Goal: Task Accomplishment & Management: Use online tool/utility

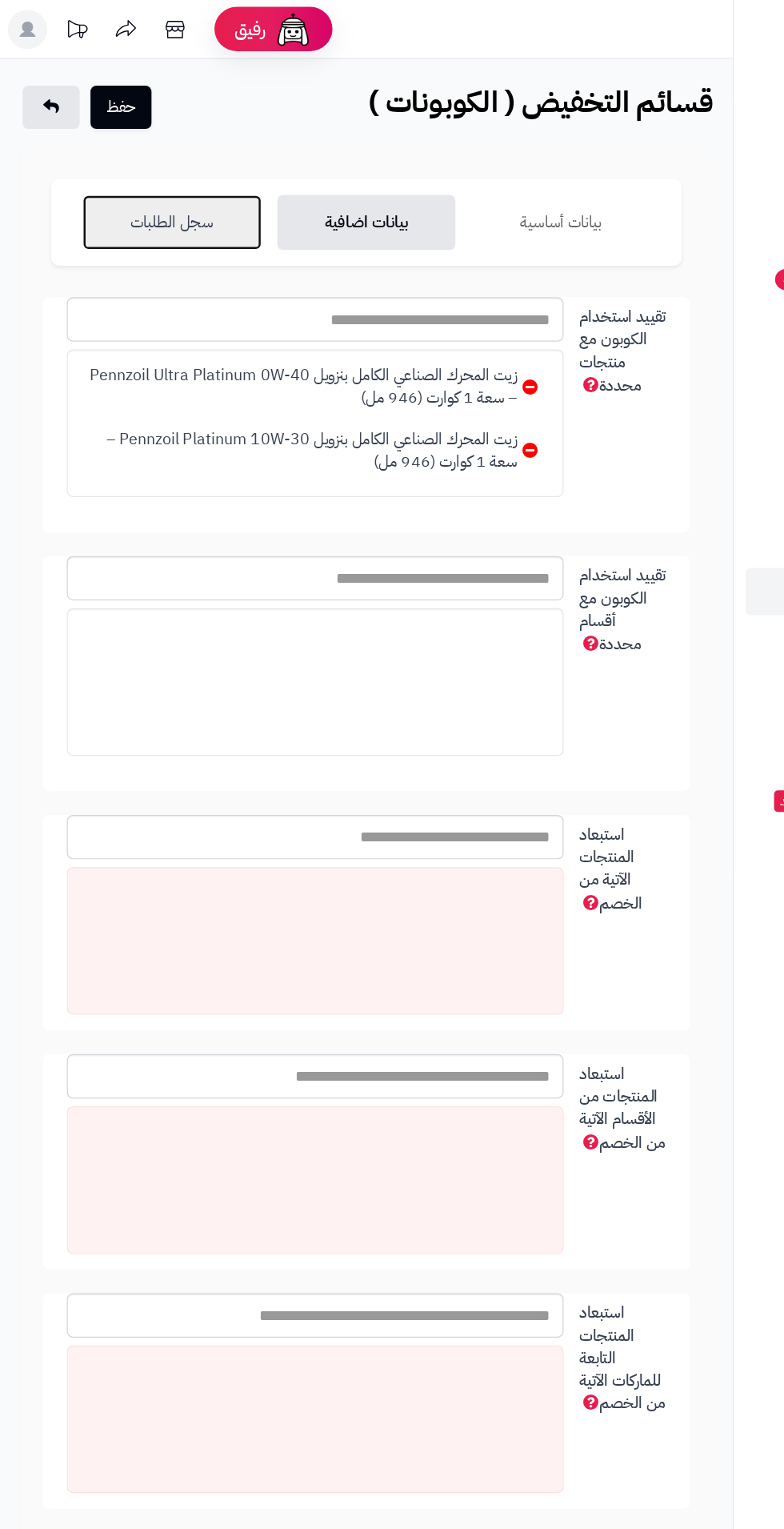
click at [99, 191] on link "سجل الطلبات" at bounding box center [139, 180] width 145 height 45
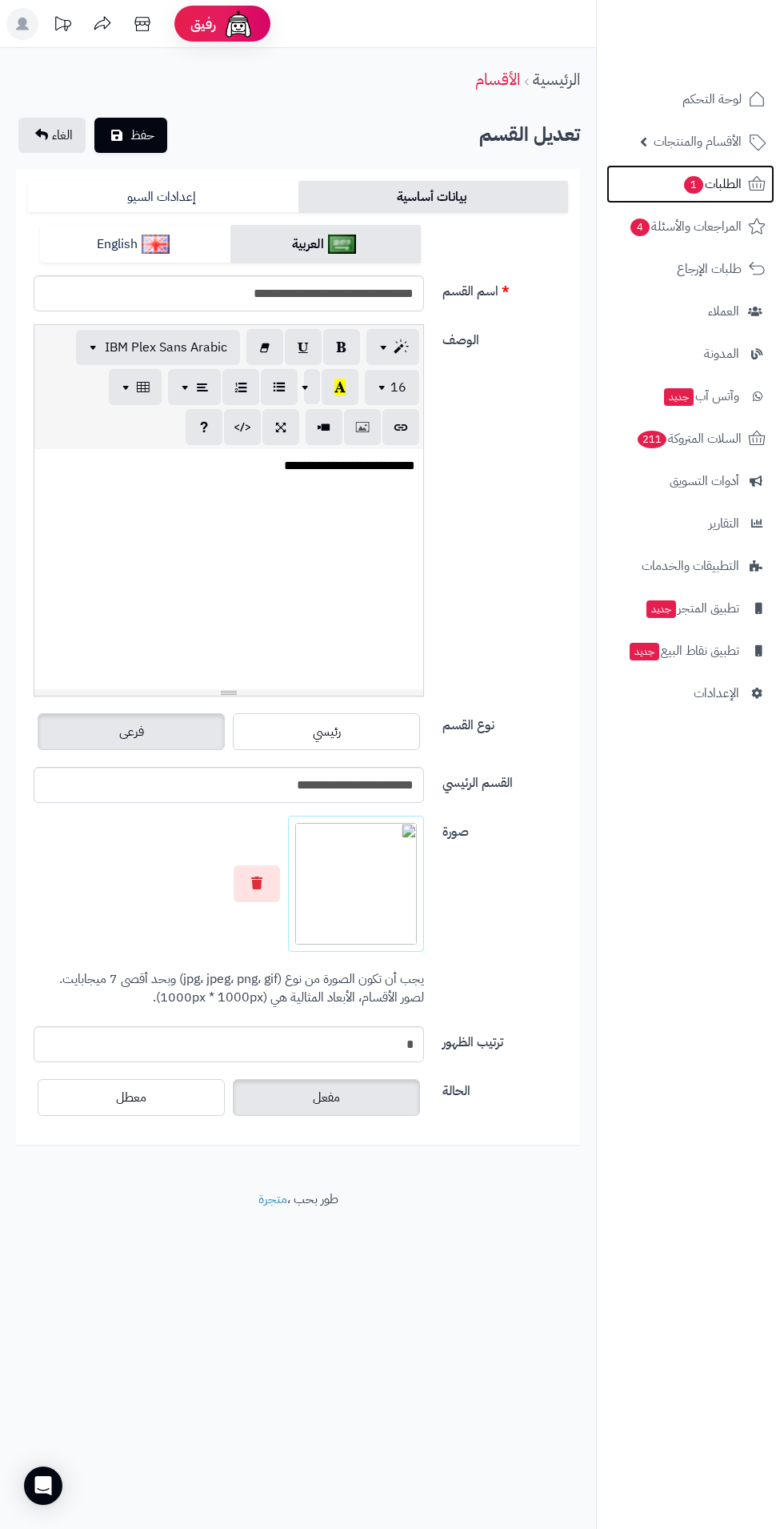
click at [696, 184] on span "1" at bounding box center [694, 185] width 20 height 18
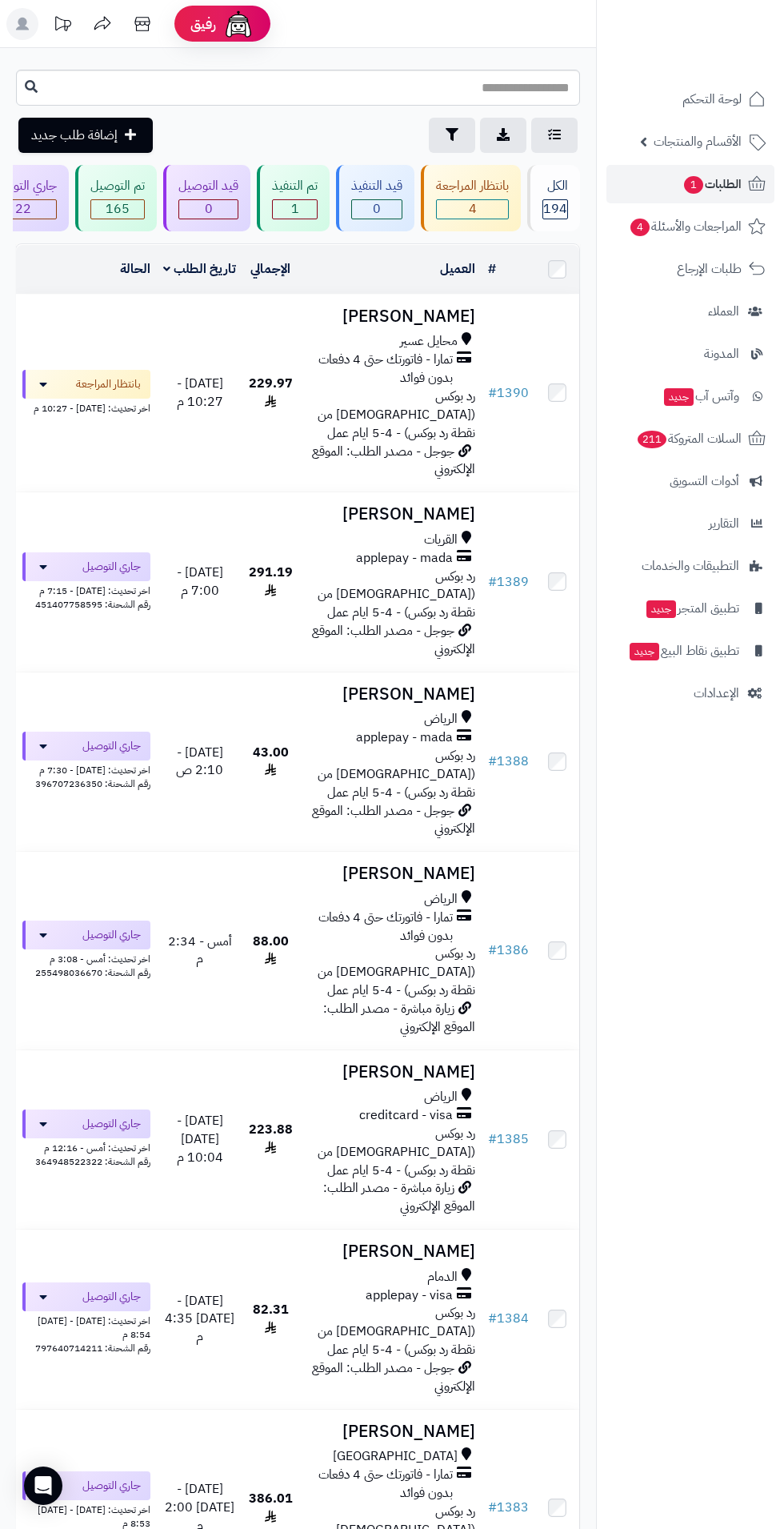
click at [404, 316] on h3 "[PERSON_NAME]" at bounding box center [391, 316] width 170 height 19
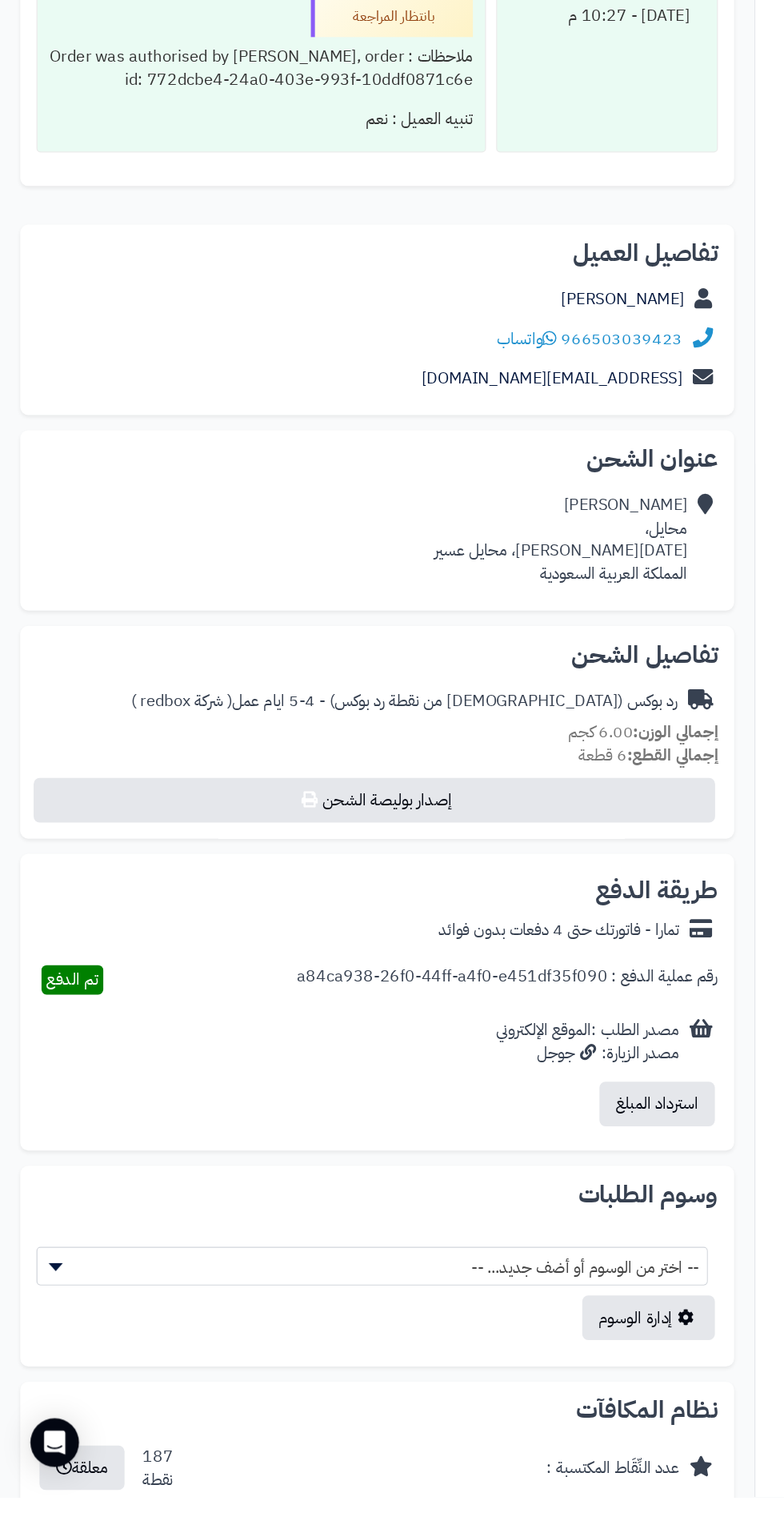
scroll to position [577, 0]
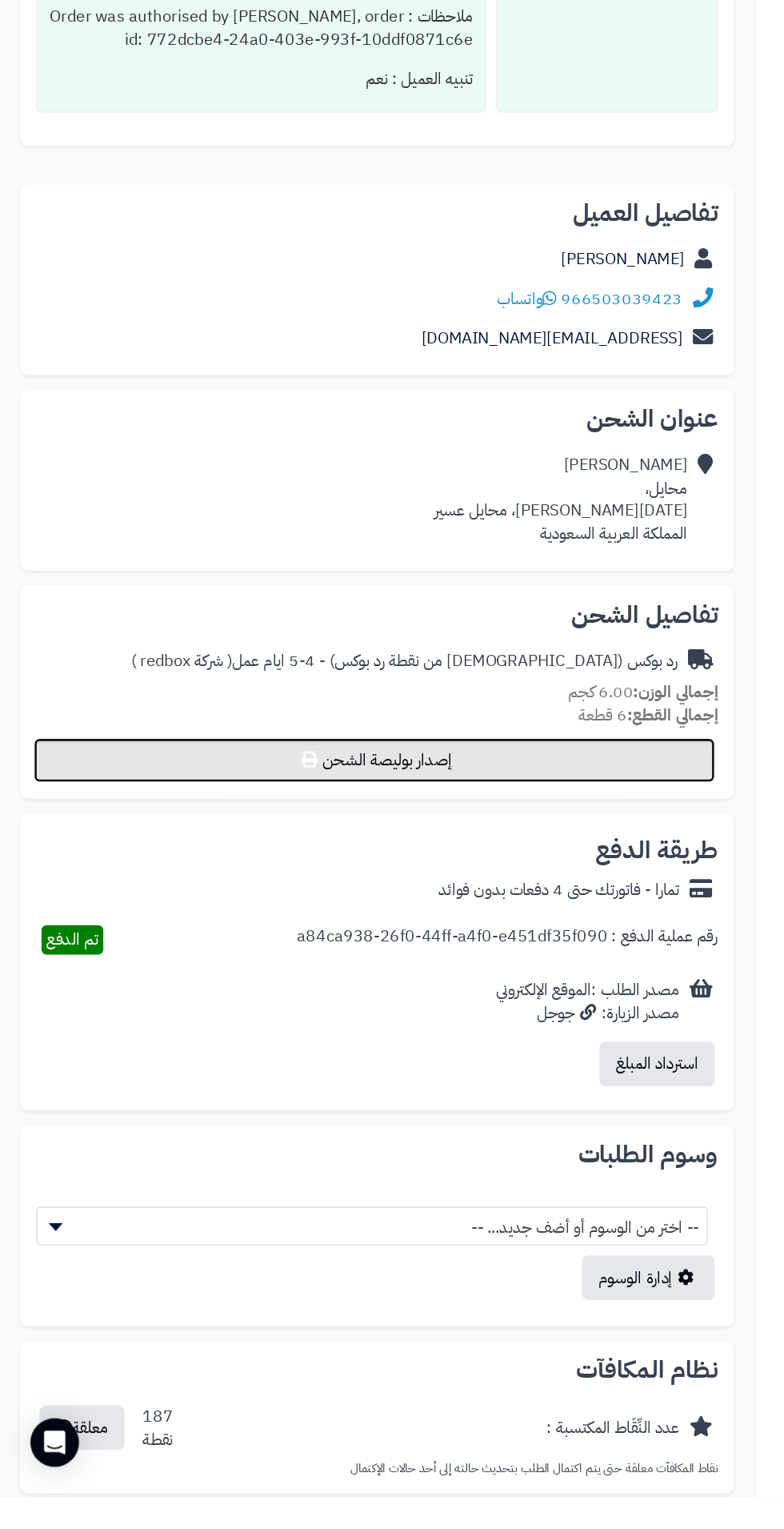
click at [313, 960] on button "إصدار بوليصة الشحن" at bounding box center [295, 946] width 538 height 35
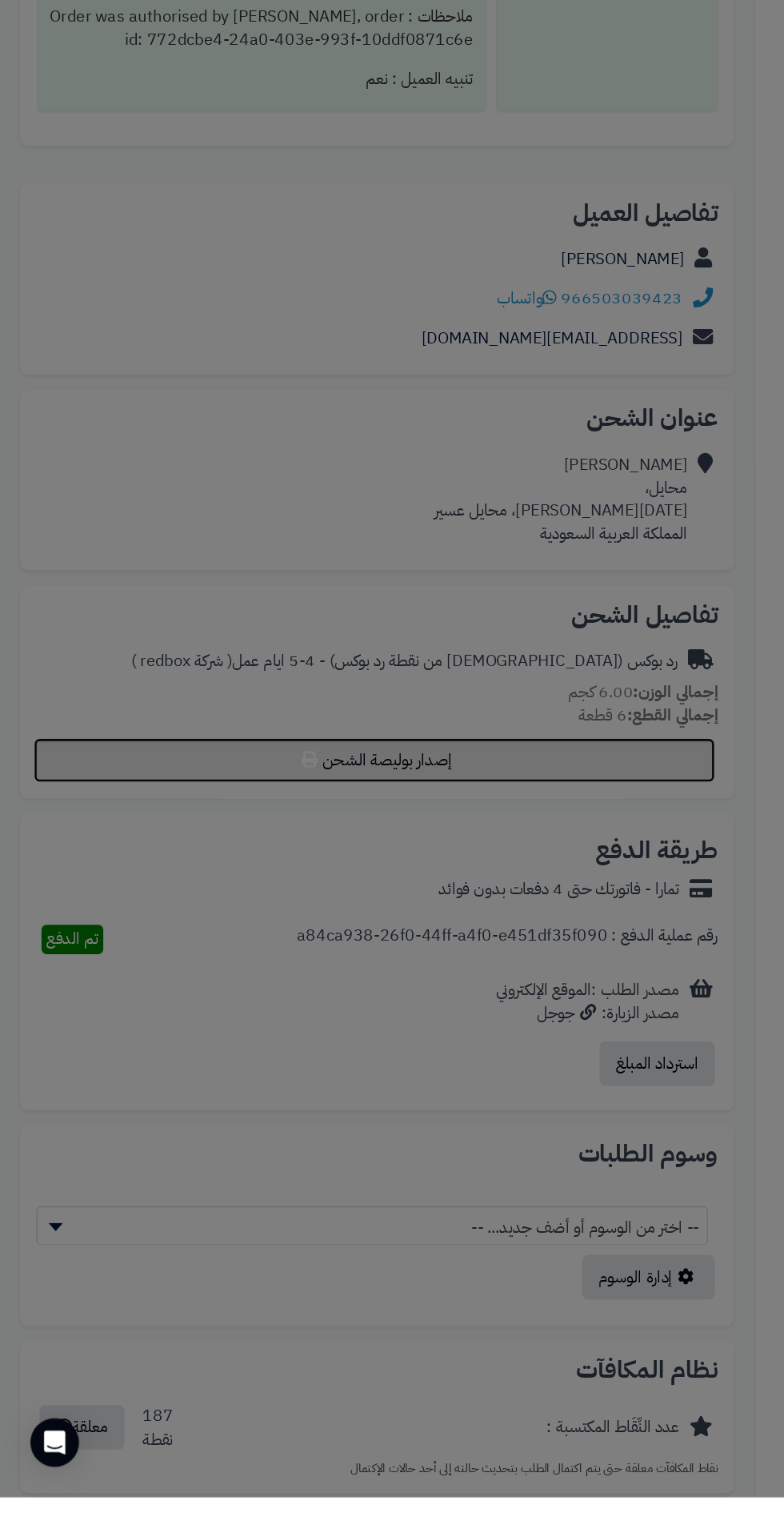
select select "******"
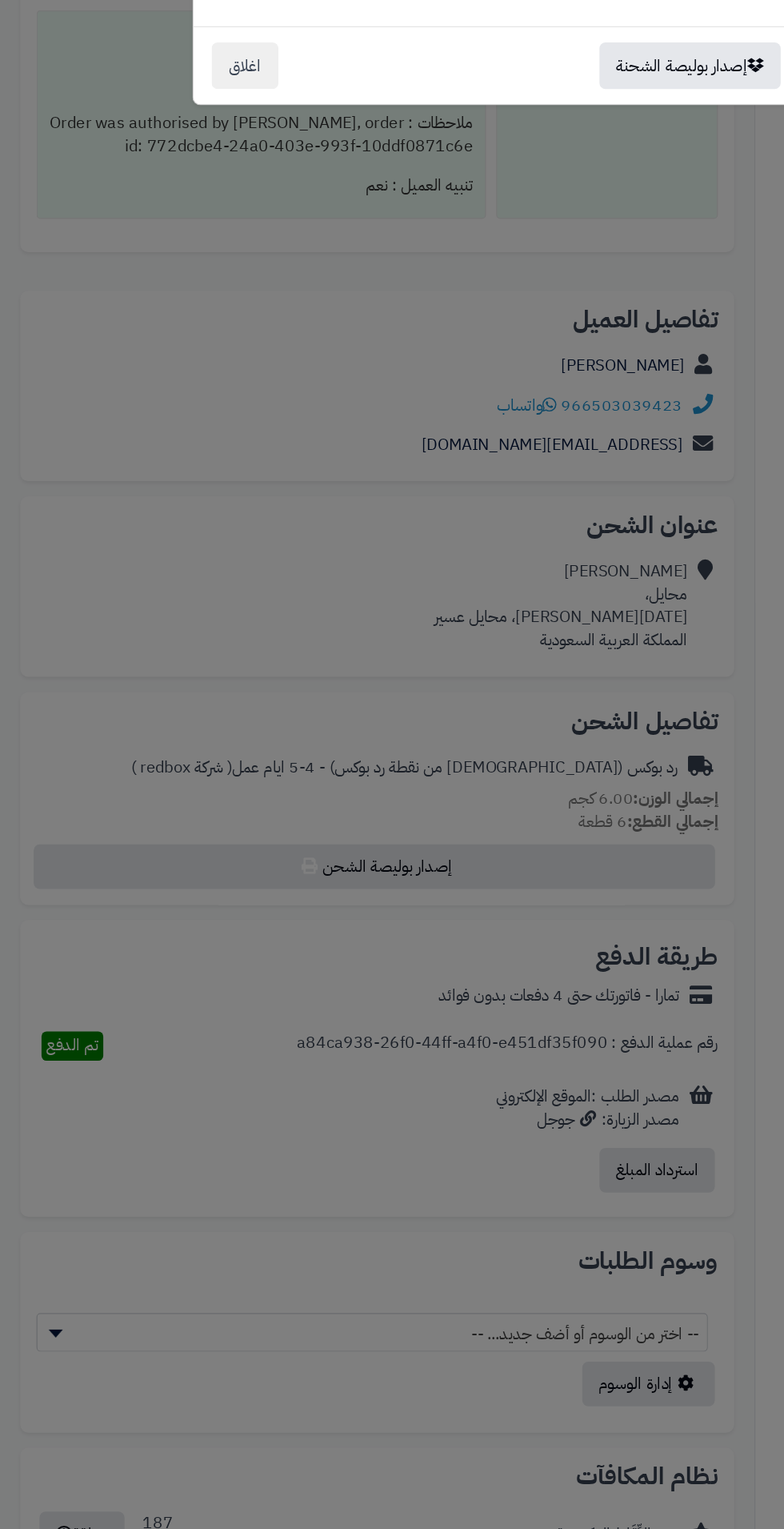
scroll to position [602, 0]
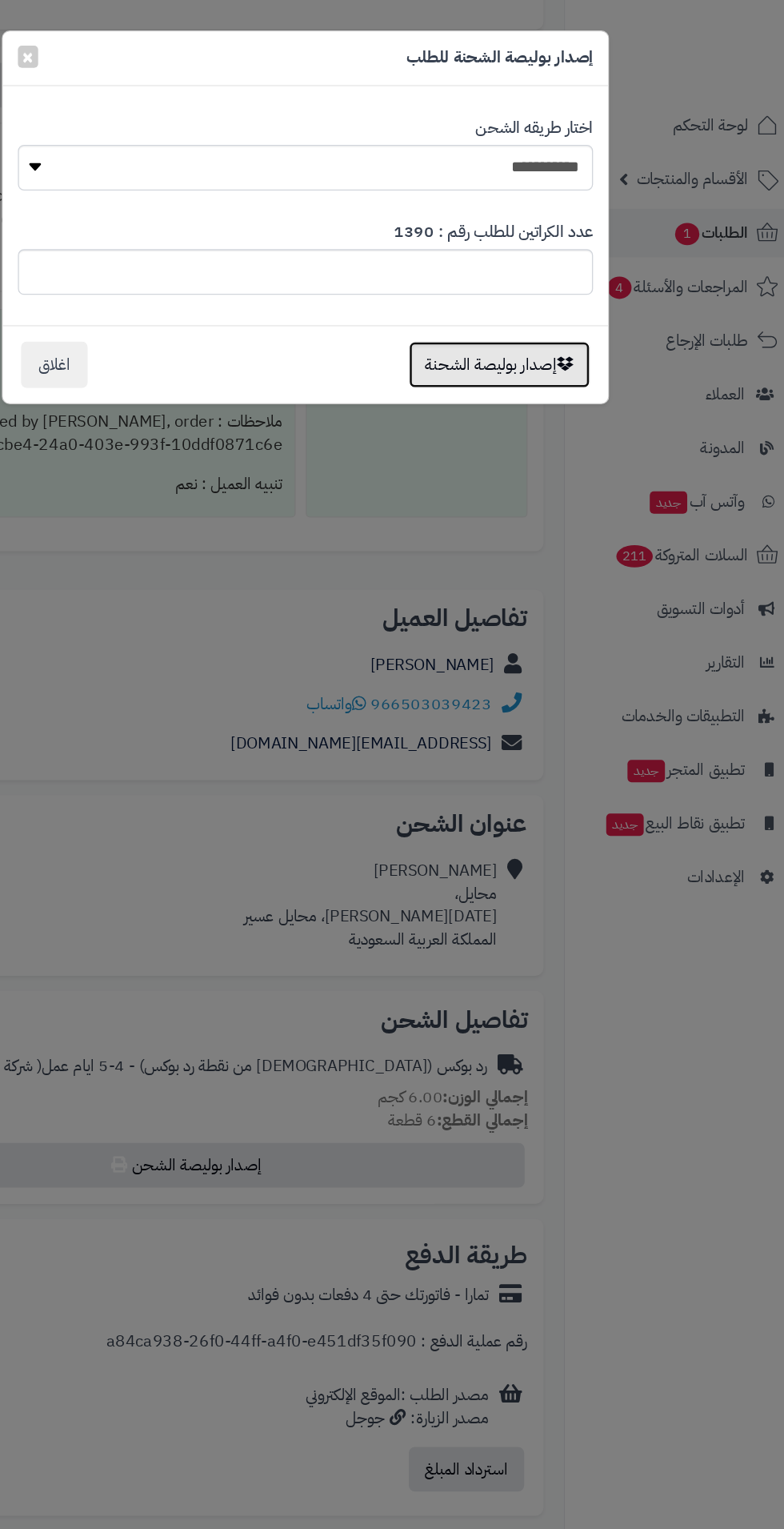
click at [519, 281] on button "إصدار بوليصة الشحنة" at bounding box center [545, 287] width 143 height 37
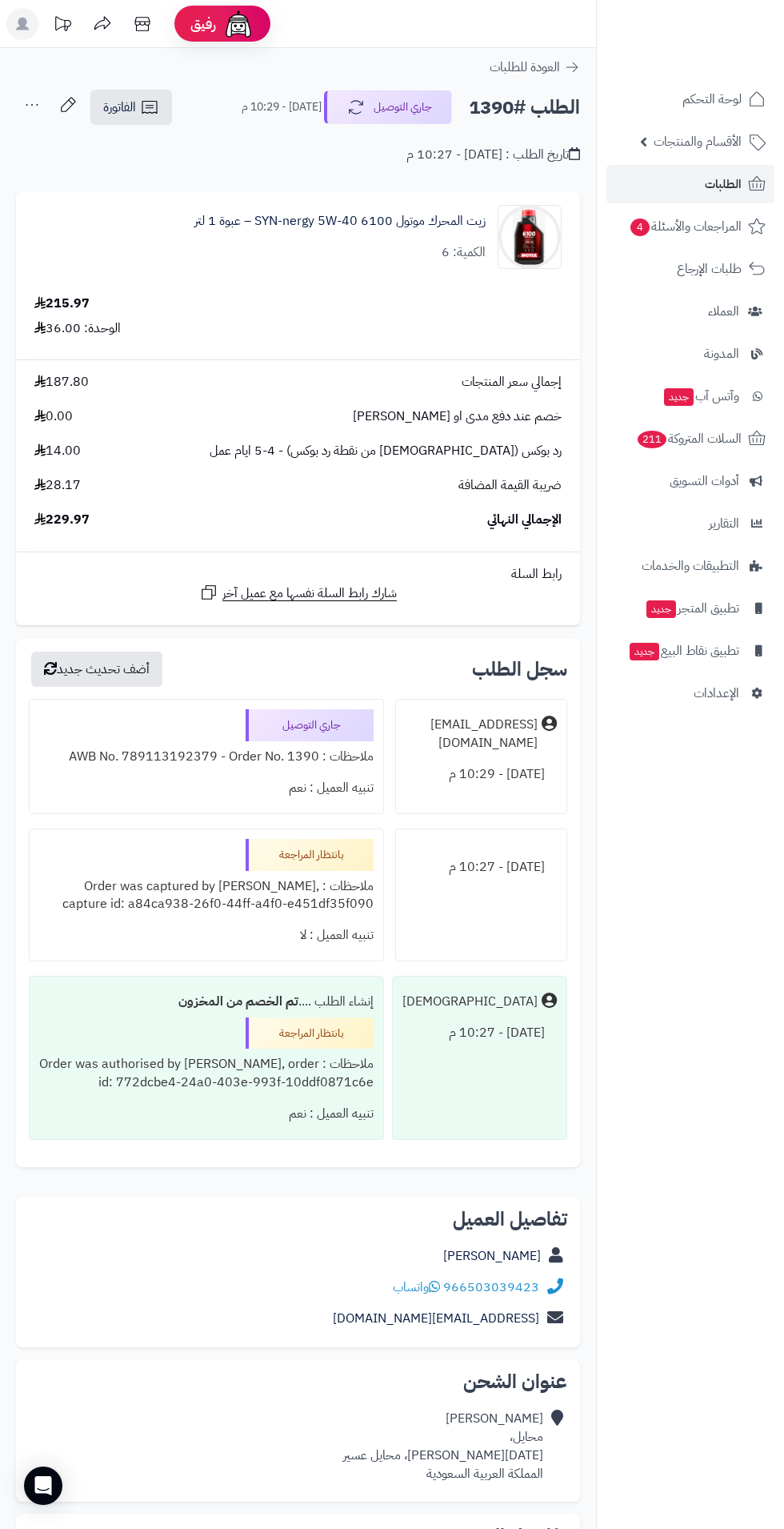
scroll to position [801, 0]
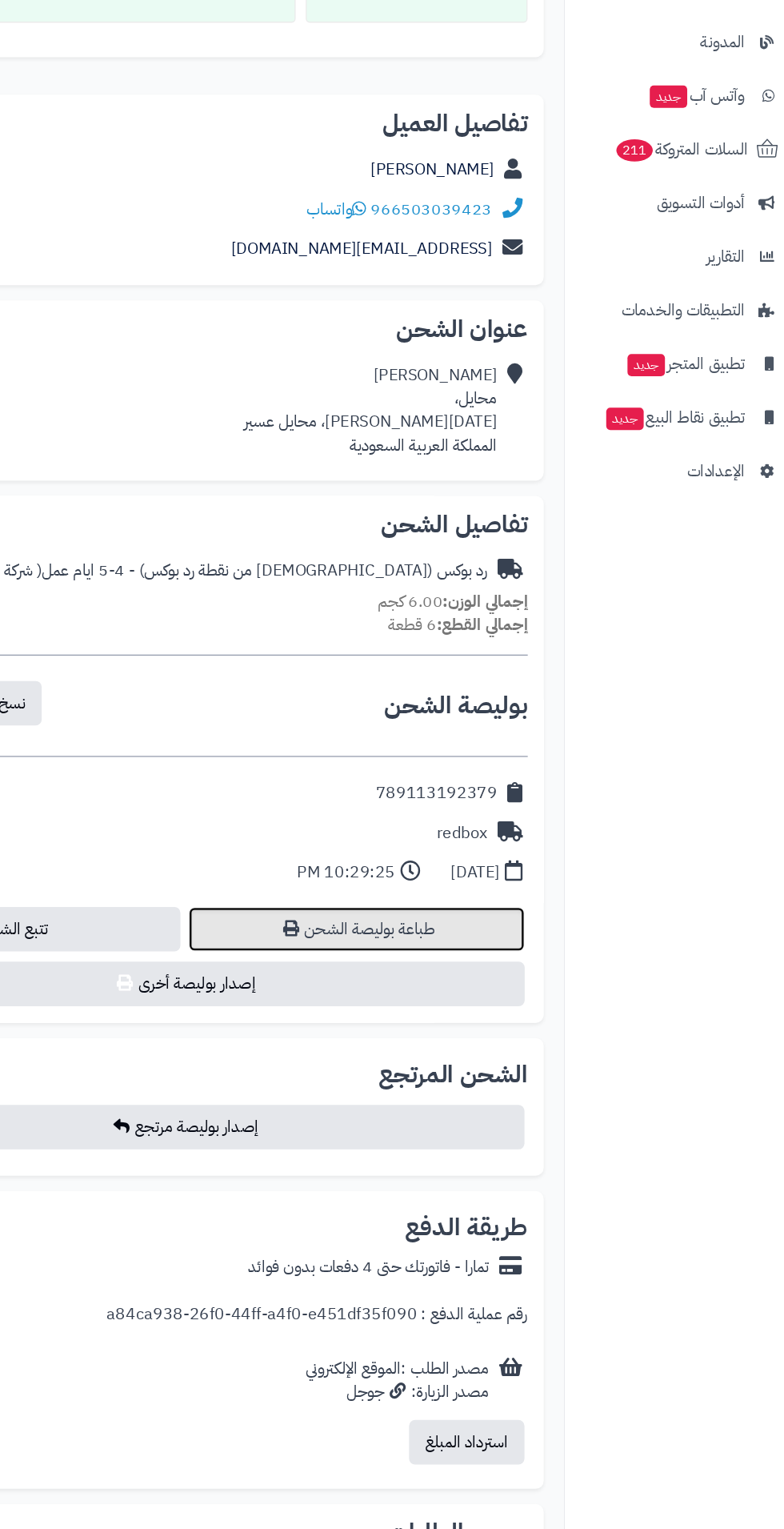
click at [435, 1059] on link "طباعة بوليصة الشحن" at bounding box center [432, 1054] width 266 height 35
